Goal: Check status: Check status

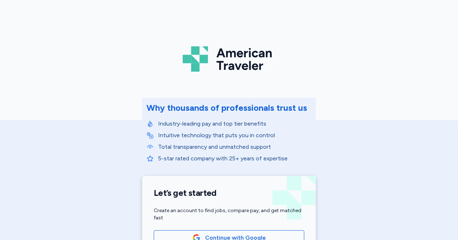
drag, startPoint x: 445, startPoint y: 82, endPoint x: 447, endPoint y: 113, distance: 31.2
click at [447, 113] on div "American Traveler Why thousands of professionals trust us Industry-leading pay …" at bounding box center [229, 162] width 458 height 325
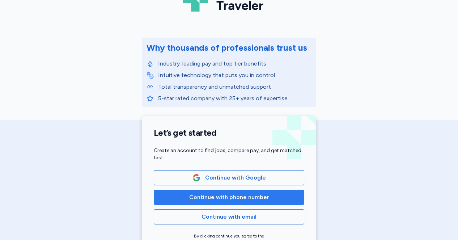
click at [207, 193] on span "Continue with phone number" at bounding box center [229, 197] width 80 height 9
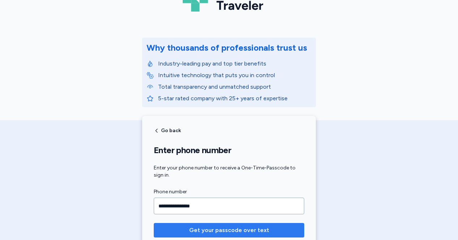
type input "**********"
click at [211, 231] on span "Get your passcode over text" at bounding box center [229, 230] width 80 height 9
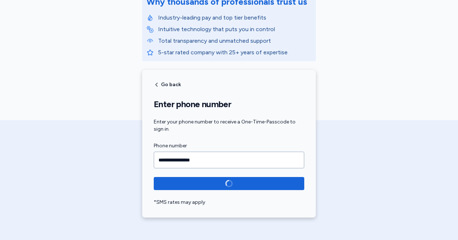
scroll to position [107, 0]
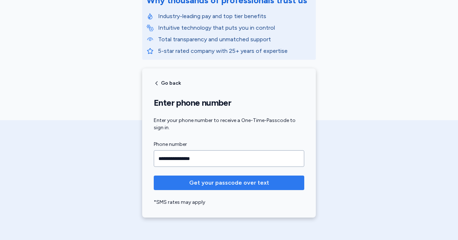
click at [228, 179] on span "Get your passcode over text" at bounding box center [229, 182] width 80 height 9
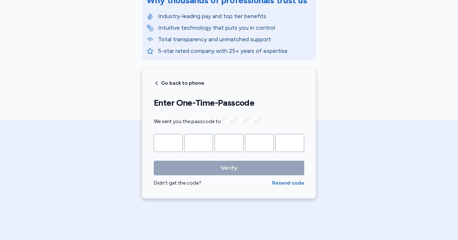
type input "*"
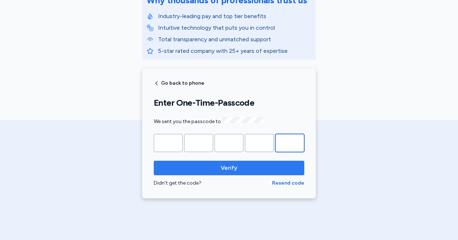
type input "*"
click at [187, 171] on button "Verify" at bounding box center [229, 167] width 150 height 14
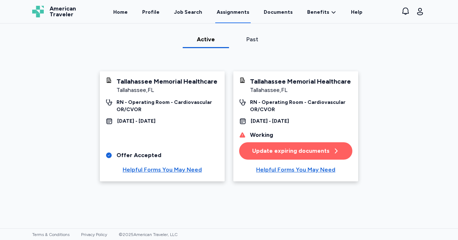
click at [142, 109] on div "RN - Operating Room - Cardiovascular OR/CVOR" at bounding box center [167, 106] width 102 height 14
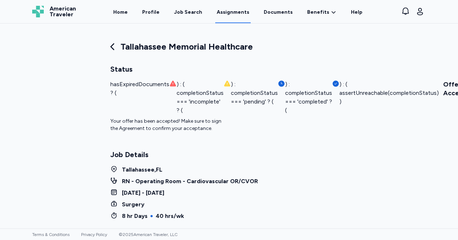
click at [193, 93] on div "hasExpiredDocuments ? ( ) : ( completionStatus === 'incomplete' ? ( ) : complet…" at bounding box center [167, 97] width 114 height 35
click at [278, 83] on icon at bounding box center [281, 84] width 6 height 6
click at [224, 84] on icon at bounding box center [227, 83] width 6 height 5
click at [170, 85] on icon at bounding box center [173, 83] width 6 height 5
click at [333, 82] on icon at bounding box center [336, 84] width 6 height 6
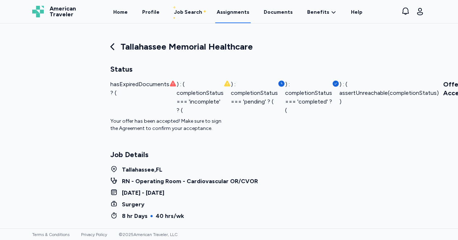
click at [239, 97] on div at bounding box center [290, 114] width 114 height 46
click at [197, 105] on div "hasExpiredDocuments ? ( ) : ( completionStatus === 'incomplete' ? ( ) : complet…" at bounding box center [167, 97] width 114 height 35
